Goal: Entertainment & Leisure: Consume media (video, audio)

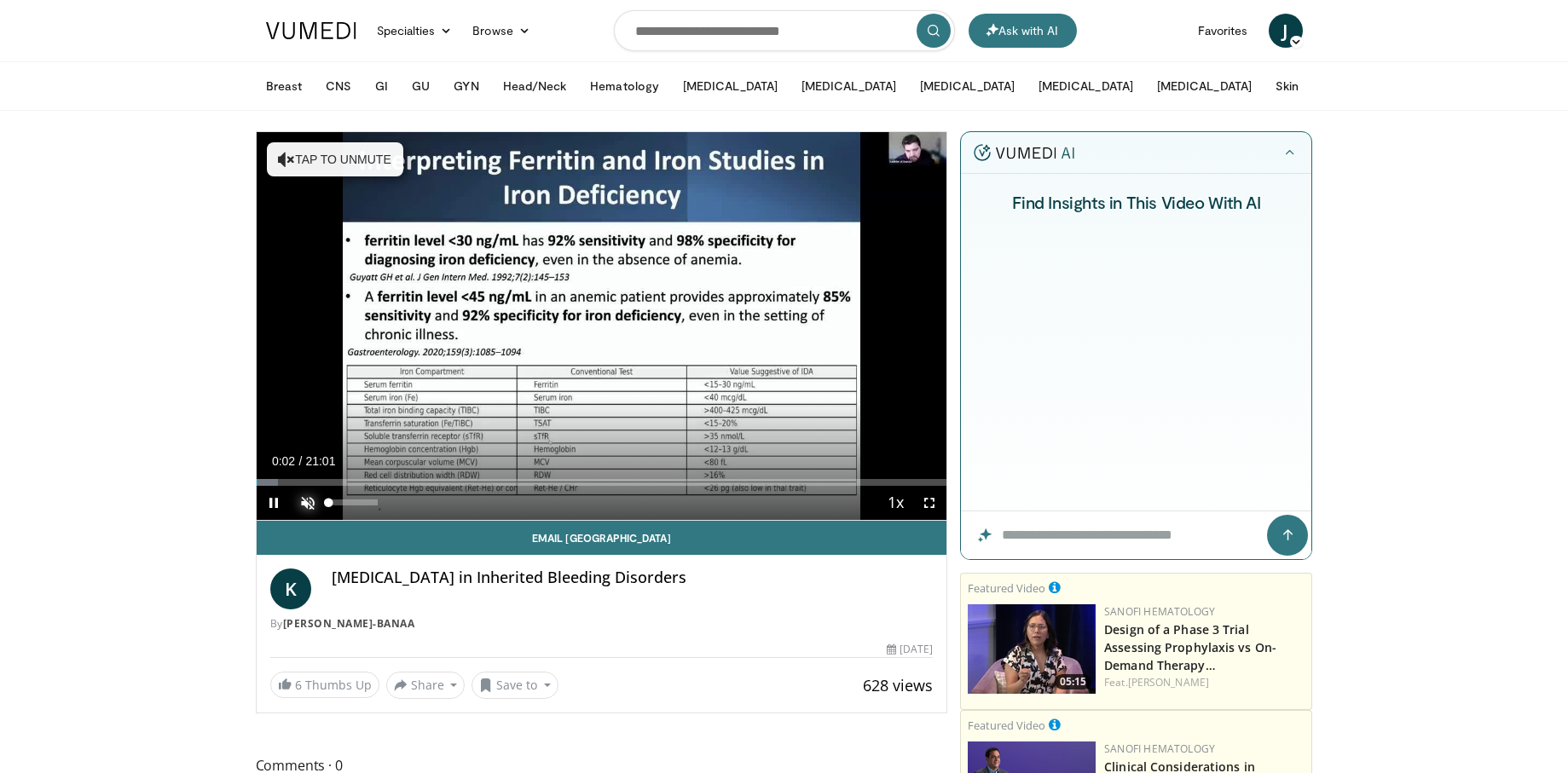
click at [303, 499] on span "Video Player" at bounding box center [307, 503] width 34 height 34
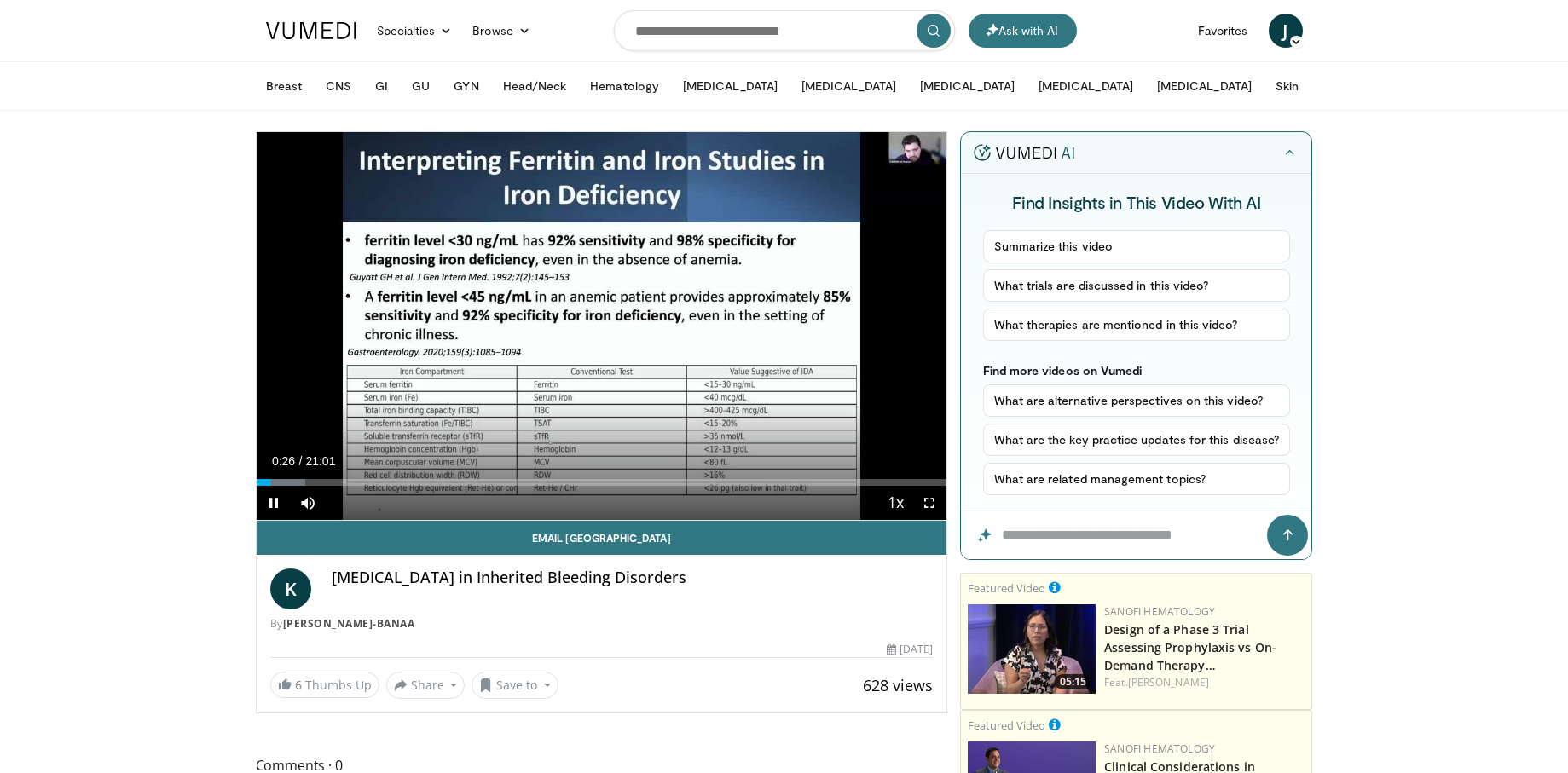
click at [932, 503] on video-js "**********" at bounding box center [601, 326] width 690 height 388
click at [927, 500] on span "Video Player" at bounding box center [929, 503] width 34 height 34
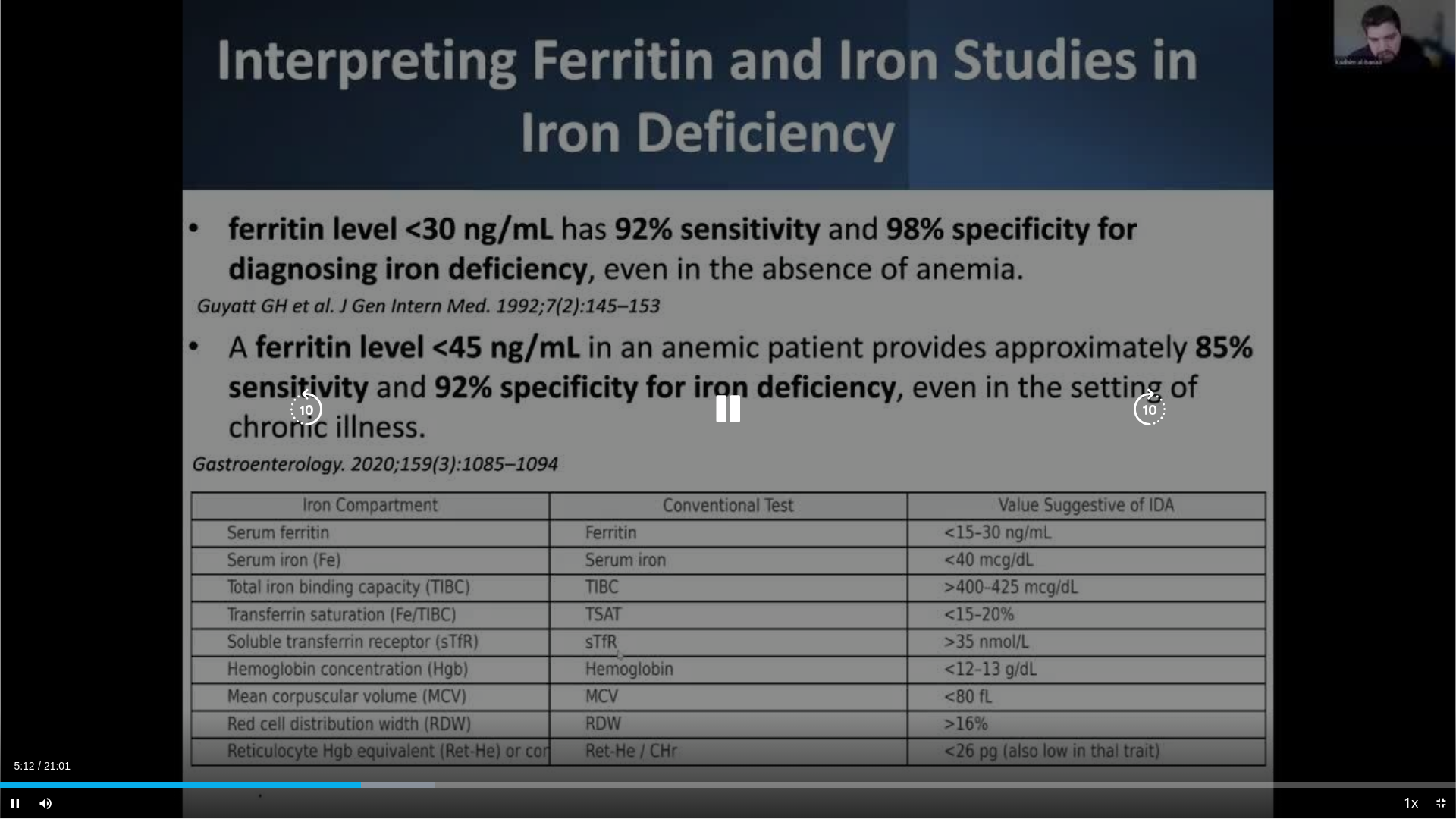
click at [667, 615] on div "10 seconds Tap to unmute" at bounding box center [728, 409] width 1456 height 818
click at [959, 652] on div "10 seconds Tap to unmute" at bounding box center [728, 409] width 1456 height 818
click at [494, 672] on div "10 seconds Tap to unmute" at bounding box center [728, 409] width 1456 height 818
click at [1370, 687] on div "10 seconds Tap to unmute" at bounding box center [728, 409] width 1456 height 818
click at [1164, 687] on div "10 seconds Tap to unmute" at bounding box center [728, 409] width 1456 height 818
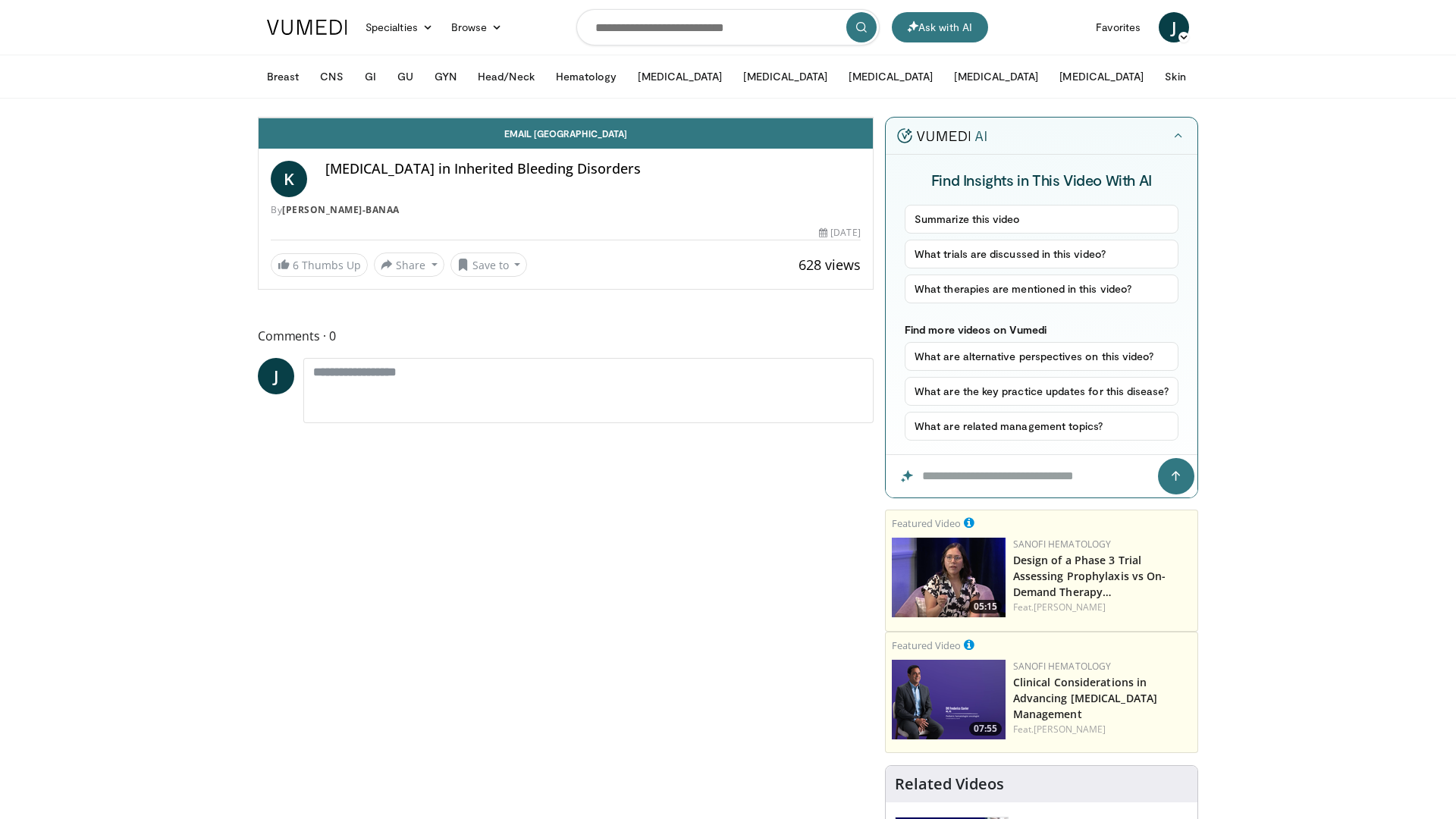
click at [873, 117] on div "10 seconds Tap to unmute" at bounding box center [565, 117] width 614 height 0
click at [1108, 87] on div "Progress Bar" at bounding box center [1109, 84] width 2 height 6
click at [846, 87] on div "Loaded : 65.03% 12:18 12:12" at bounding box center [565, 80] width 614 height 14
click at [1071, 87] on div "Progress Bar" at bounding box center [1072, 84] width 2 height 6
click at [873, 117] on div "10 seconds Tap to unmute" at bounding box center [565, 117] width 614 height 0
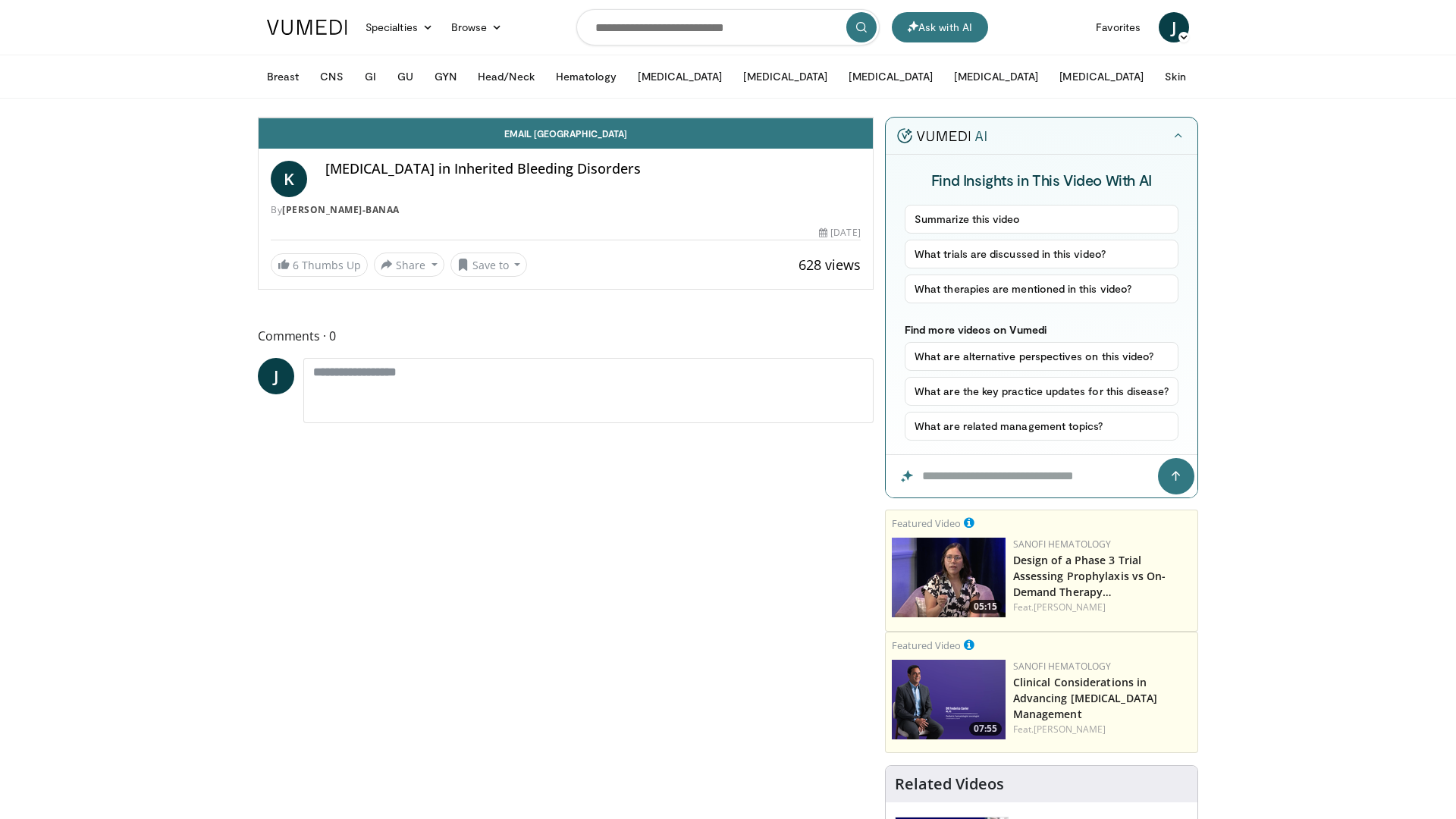
drag, startPoint x: 0, startPoint y: 0, endPoint x: 1430, endPoint y: 684, distance: 1585.2
click at [873, 117] on div "10 seconds Tap to unmute" at bounding box center [565, 117] width 614 height 0
click at [868, 57] on li "1.75x" at bounding box center [791, 41] width 151 height 30
click at [873, 117] on div "10 seconds Tap to unmute" at bounding box center [565, 117] width 614 height 0
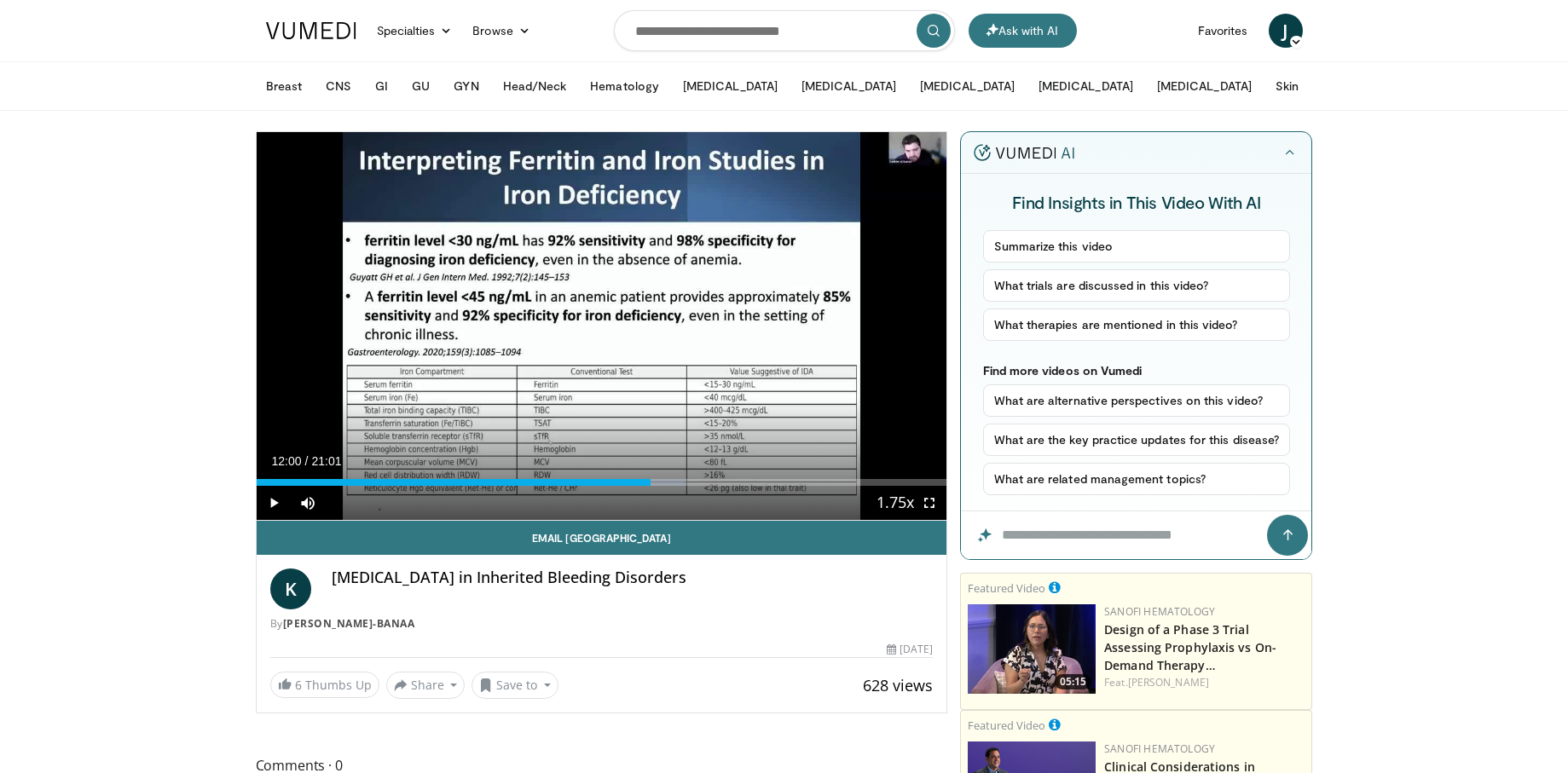
click at [817, 603] on div "[MEDICAL_DATA] in Inherited Bleeding Disorders" at bounding box center [633, 589] width 602 height 41
click at [925, 498] on span "Video Player" at bounding box center [929, 503] width 34 height 34
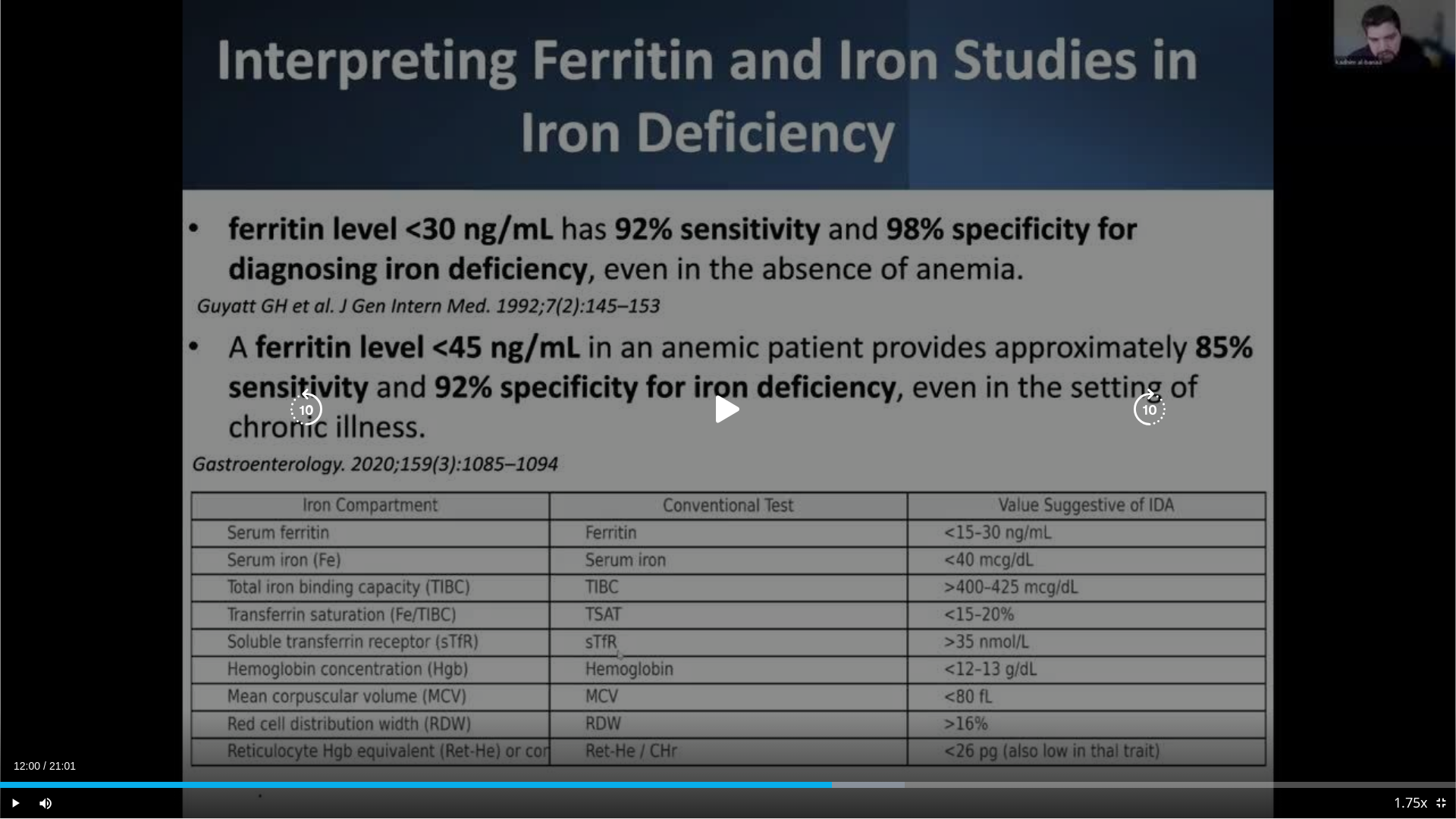
click at [723, 416] on icon "Video Player" at bounding box center [728, 410] width 43 height 43
click at [981, 419] on div "Video Player" at bounding box center [728, 410] width 874 height 30
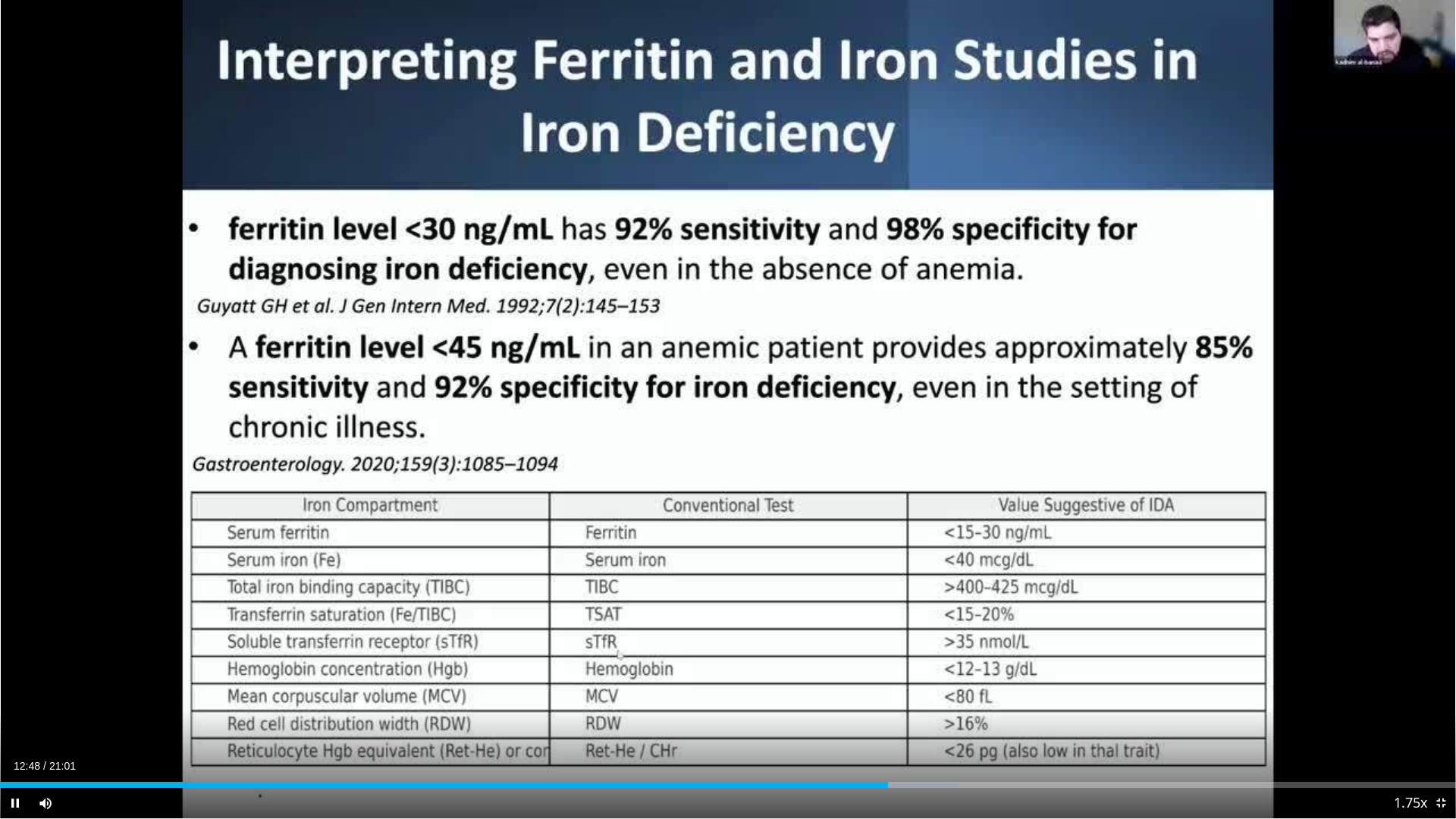
click at [858, 764] on div "Current Time 12:48 / Duration 21:01" at bounding box center [728, 765] width 1456 height 13
click at [931, 818] on video-js "**********" at bounding box center [728, 410] width 1456 height 819
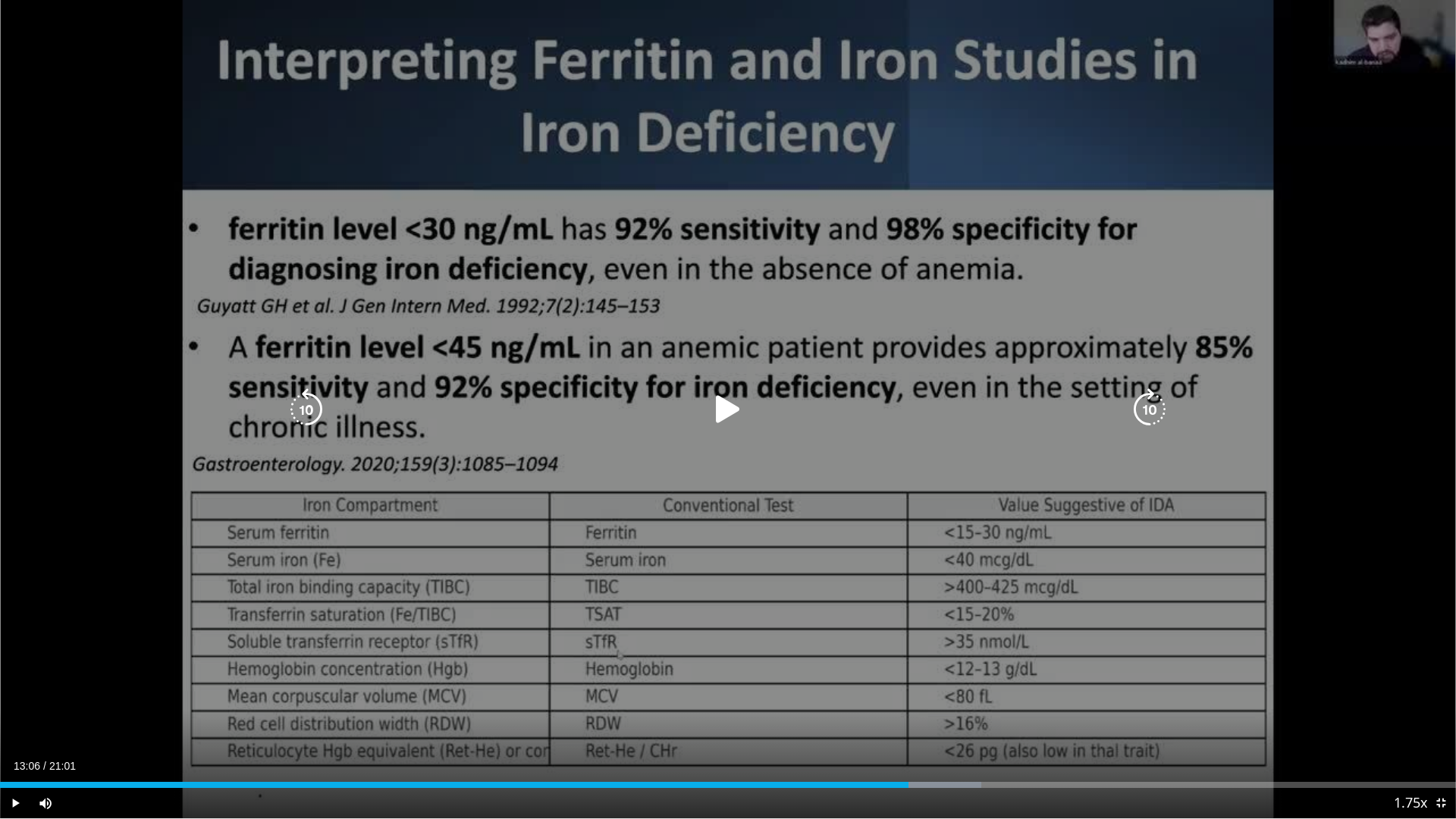
click at [699, 660] on div "10 seconds Tap to unmute" at bounding box center [728, 409] width 1456 height 818
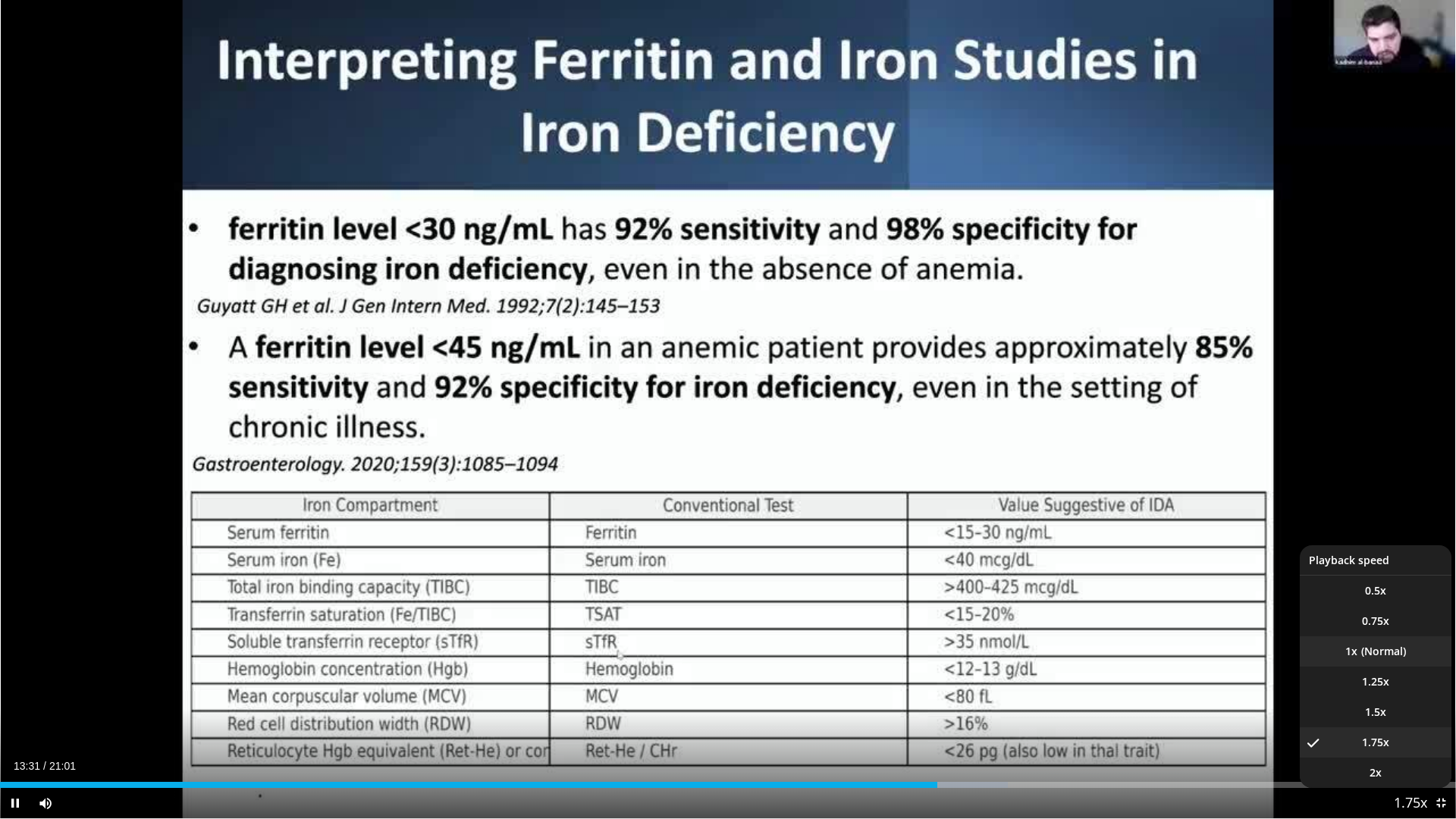
click at [1369, 652] on li "1x" at bounding box center [1374, 651] width 151 height 30
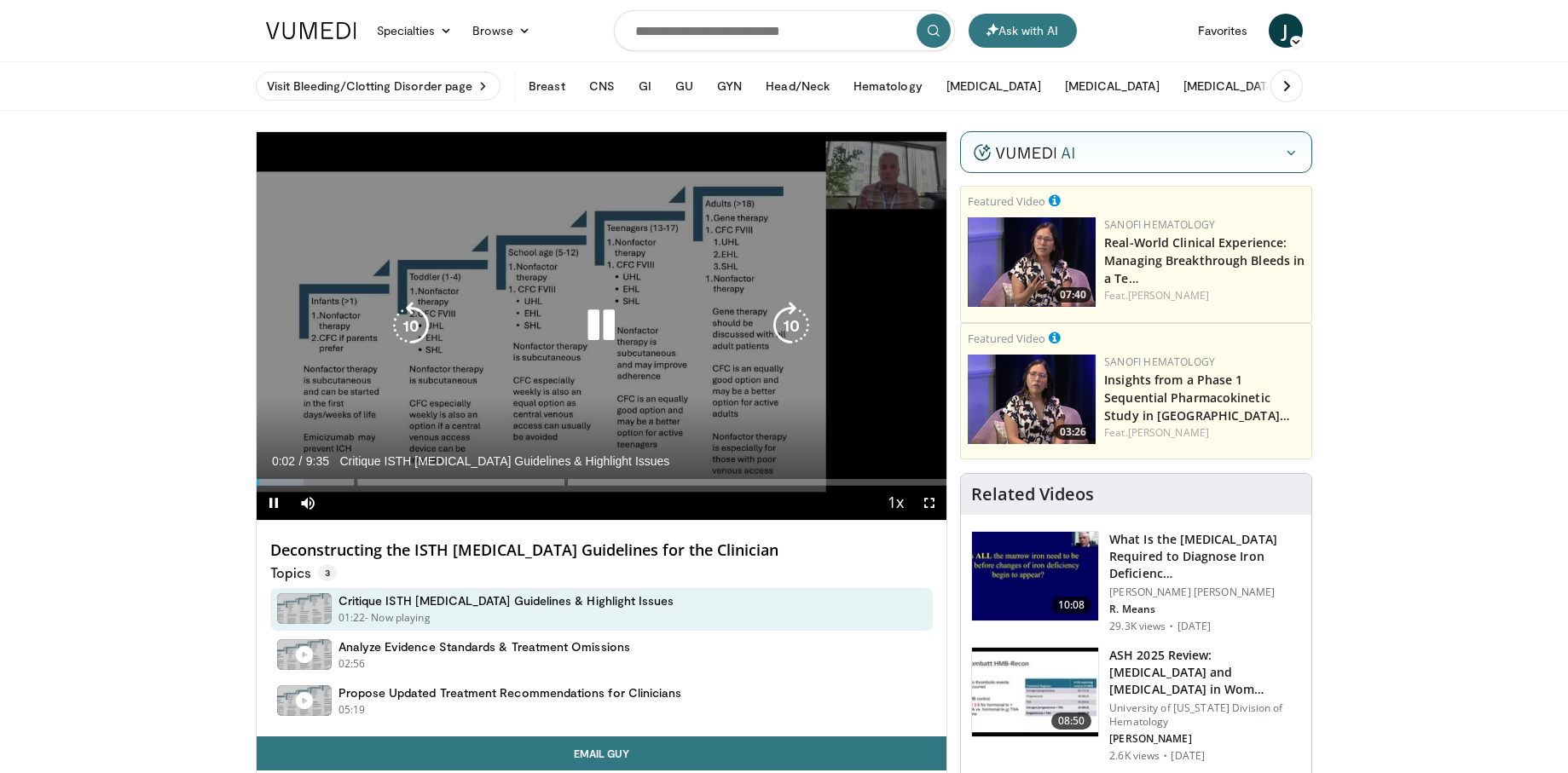
click at [618, 434] on div "10 seconds Tap to unmute" at bounding box center [601, 325] width 690 height 387
